Goal: Navigation & Orientation: Understand site structure

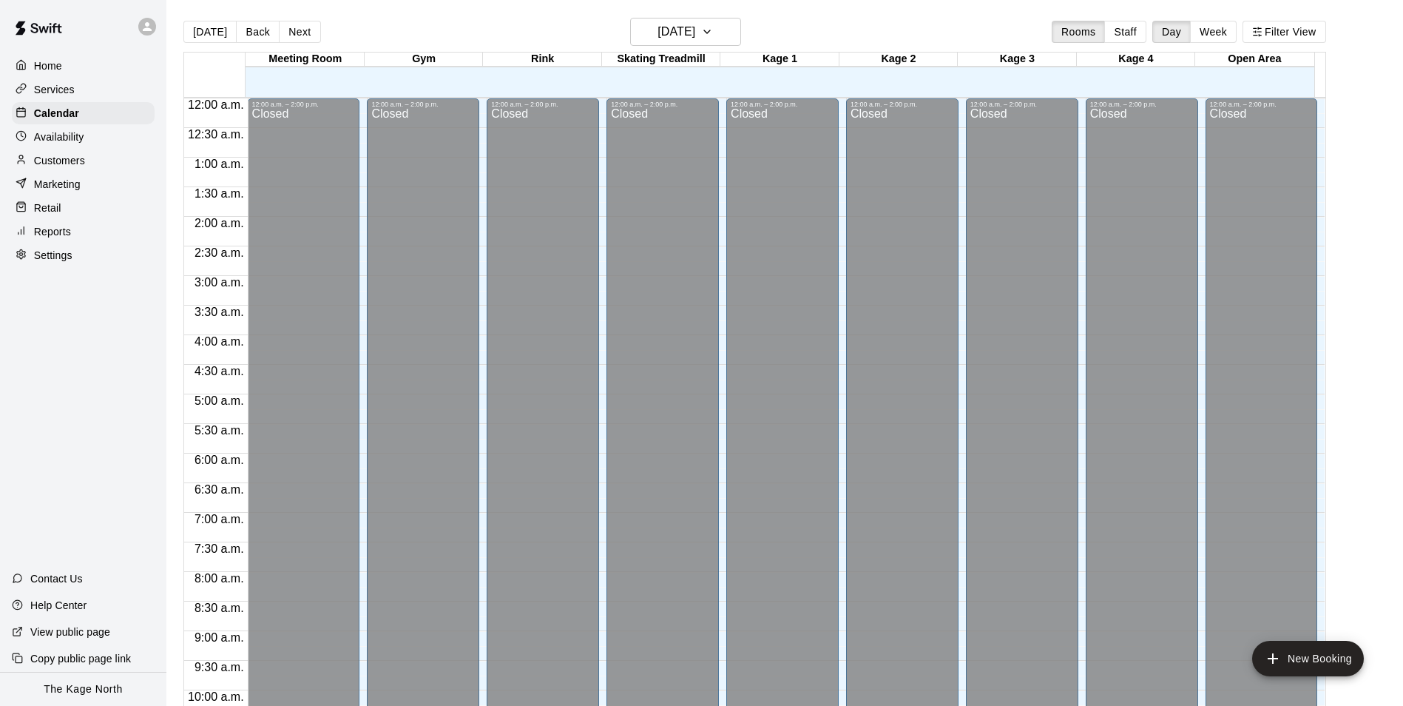
scroll to position [751, 0]
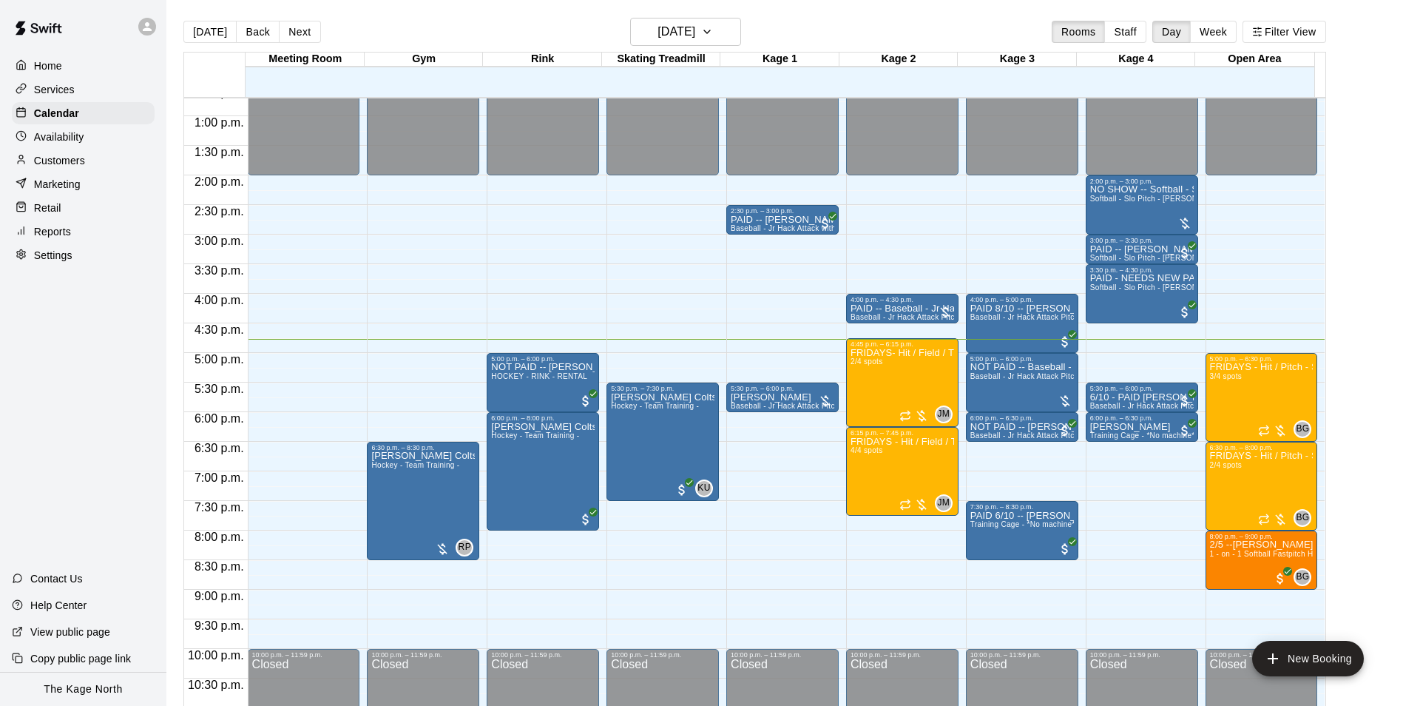
click at [403, 16] on main "Today Back Next Friday Sep 12 Rooms Staff Day Week Filter View Meeting Room 12 …" at bounding box center [784, 364] width 1236 height 729
click at [400, 25] on div "[DATE] Back [DATE][DATE] Rooms Staff Day Week Filter View" at bounding box center [754, 35] width 1143 height 34
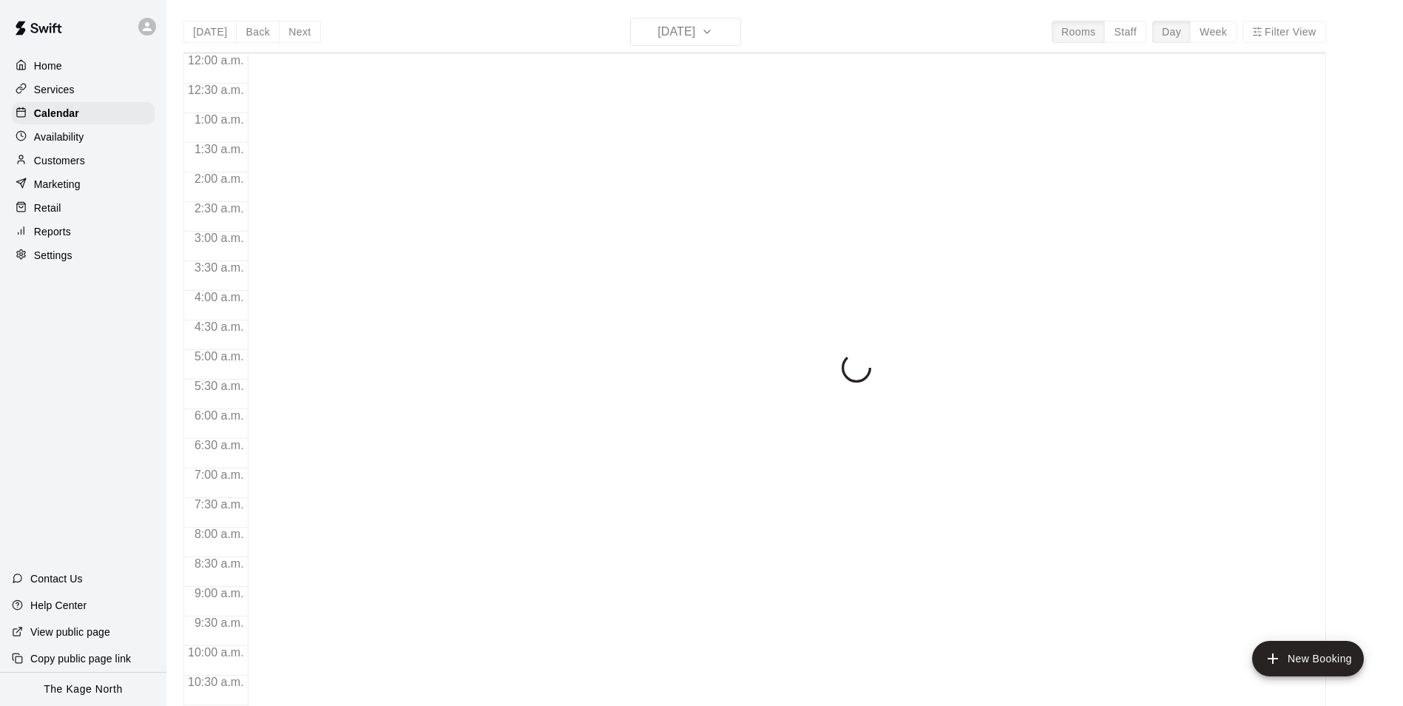
scroll to position [751, 0]
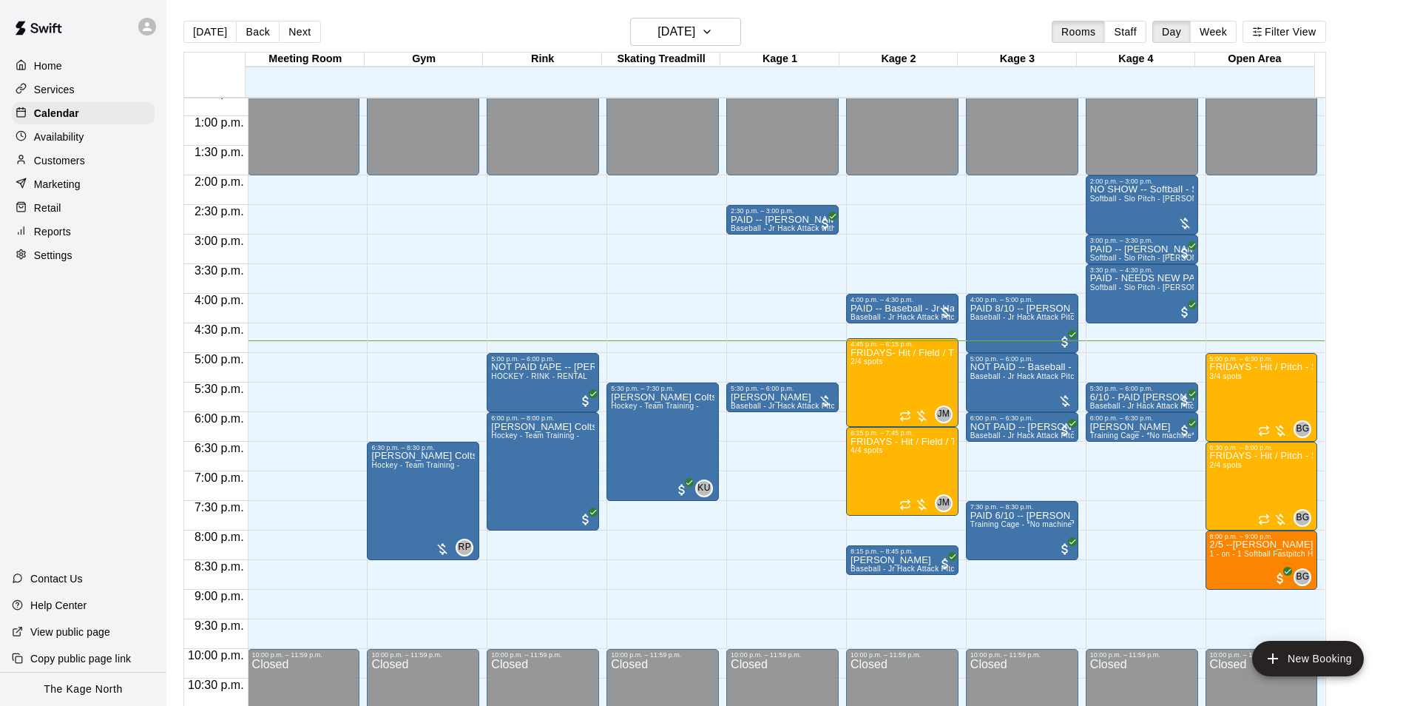
click at [419, 18] on div "[DATE] Back [DATE][DATE] Rooms Staff Day Week Filter View" at bounding box center [754, 35] width 1143 height 34
click at [389, 25] on div "[DATE] Back [DATE][DATE] Rooms Staff Day Week Filter View" at bounding box center [754, 35] width 1143 height 34
click at [389, 24] on div "[DATE] Back [DATE][DATE] Rooms Staff Day Week Filter View" at bounding box center [754, 35] width 1143 height 34
click at [390, 26] on div "[DATE] Back [DATE][DATE] Rooms Staff Day Week Filter View" at bounding box center [754, 35] width 1143 height 34
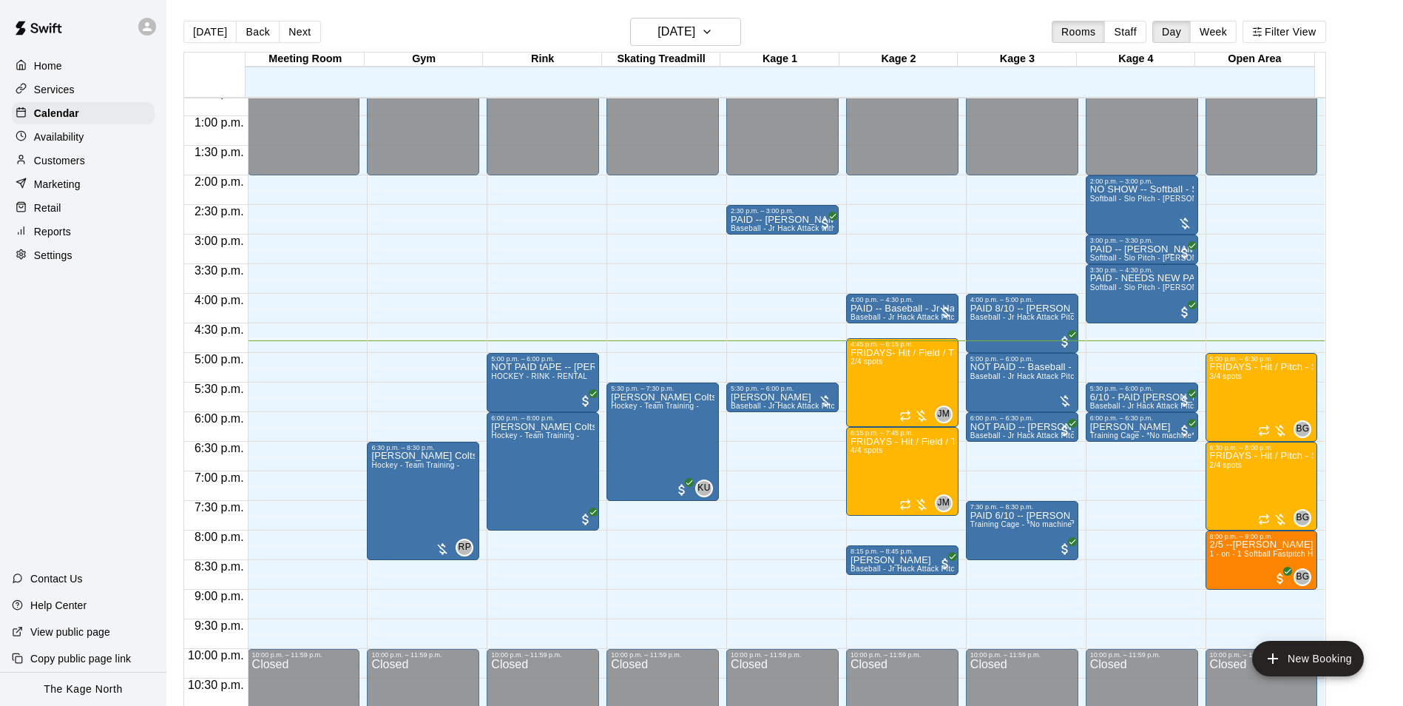
click at [416, 24] on div "[DATE] Back [DATE][DATE] Rooms Staff Day Week Filter View" at bounding box center [754, 35] width 1143 height 34
